Goal: Information Seeking & Learning: Learn about a topic

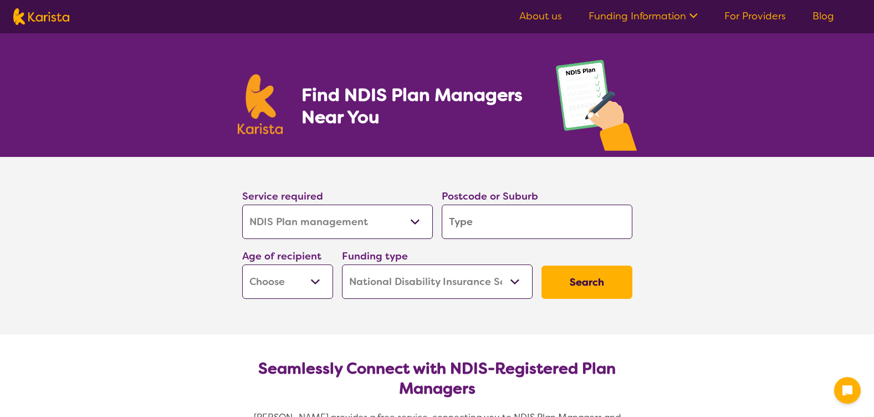
select select "NDIS Plan management"
select select "NDIS"
select select "NDIS Plan management"
select select "NDIS"
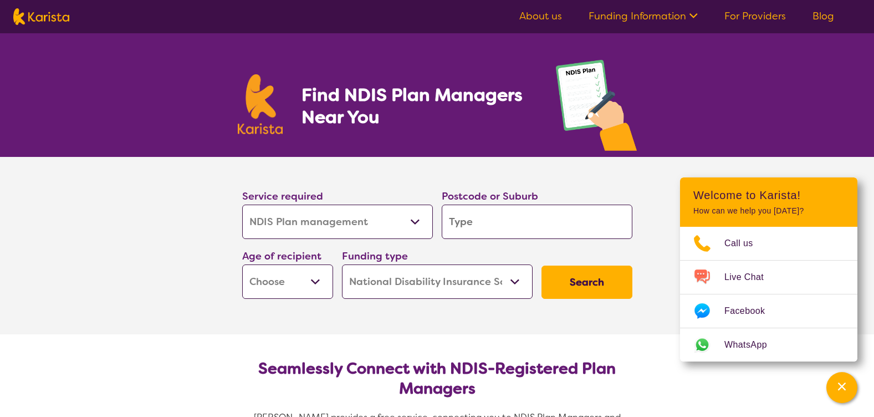
click at [404, 222] on select "Allied Health Assistant Assessment ([MEDICAL_DATA] or [MEDICAL_DATA]) Behaviour…" at bounding box center [337, 222] width 191 height 34
click at [477, 220] on input "search" at bounding box center [537, 222] width 191 height 34
type input "3"
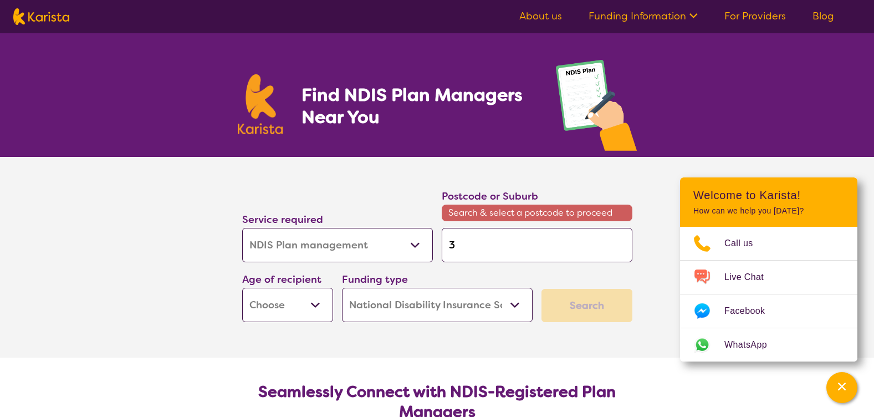
type input "31"
type input "311"
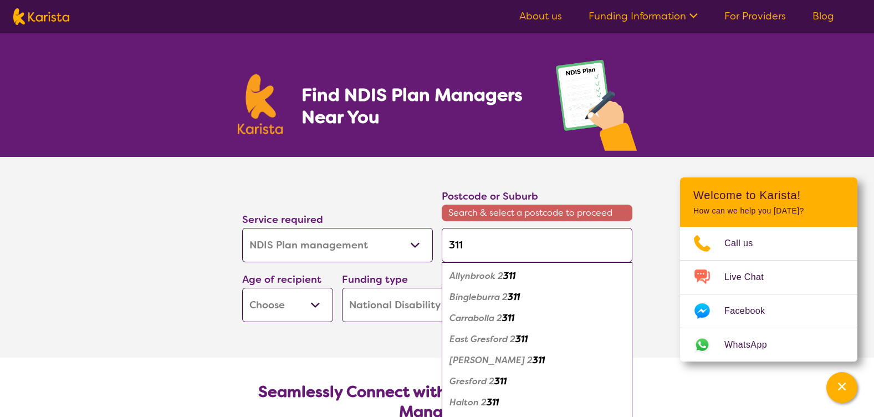
type input "3116"
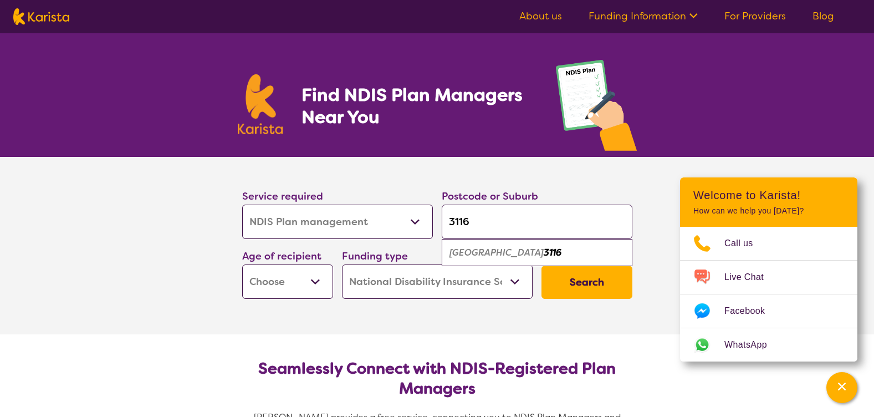
type input "3116"
click at [552, 254] on div "Chirnside Park 3116" at bounding box center [537, 252] width 180 height 21
click at [273, 288] on select "Early Childhood - 0 to 9 Child - 10 to 11 Adolescent - 12 to 17 Adult - 18 to 6…" at bounding box center [287, 281] width 91 height 34
select select "AS"
click at [242, 264] on select "Early Childhood - 0 to 9 Child - 10 to 11 Adolescent - 12 to 17 Adult - 18 to 6…" at bounding box center [287, 281] width 91 height 34
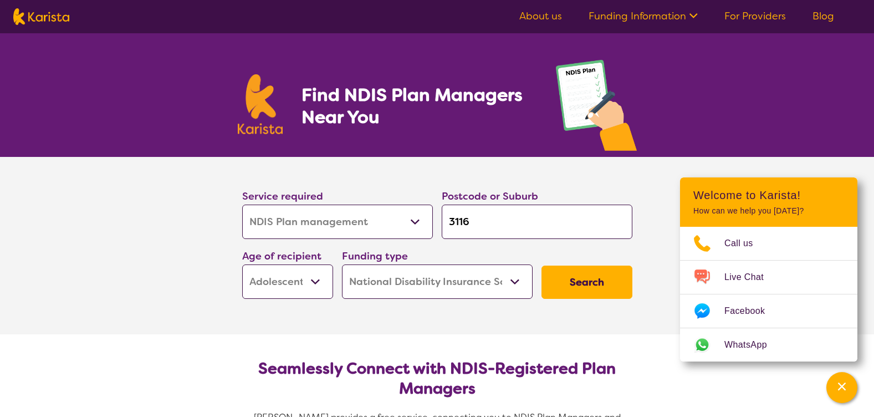
select select "AS"
click at [595, 284] on button "Search" at bounding box center [587, 282] width 91 height 33
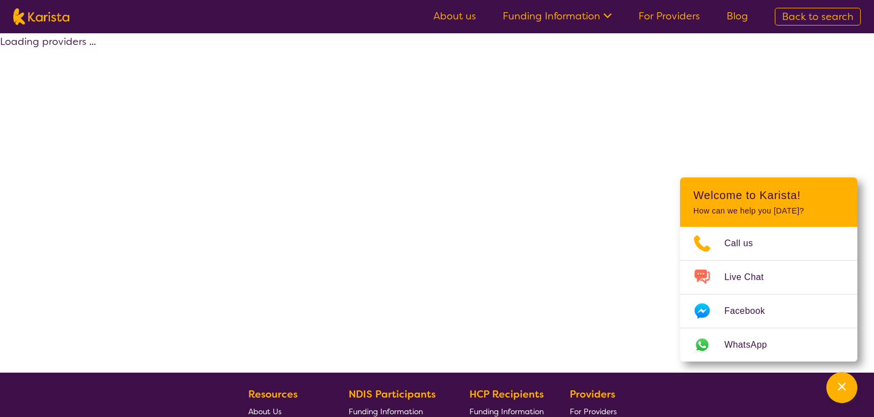
select select "by_score"
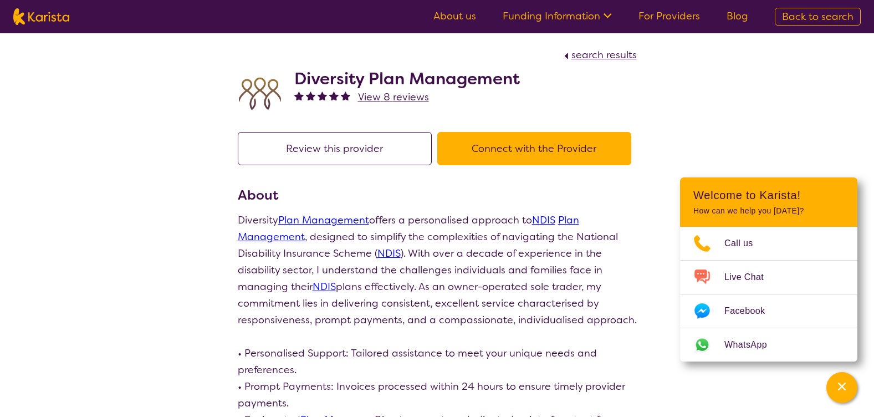
click at [592, 60] on span "search results" at bounding box center [604, 54] width 65 height 13
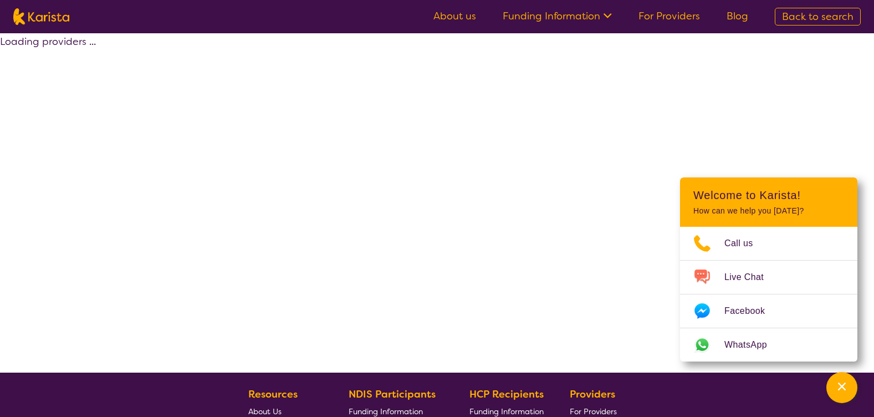
select select "by_score"
